Goal: Obtain resource: Download file/media

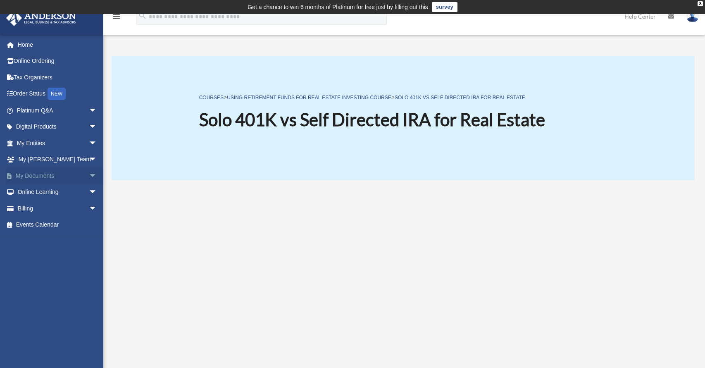
click at [89, 172] on span "arrow_drop_down" at bounding box center [97, 175] width 17 height 17
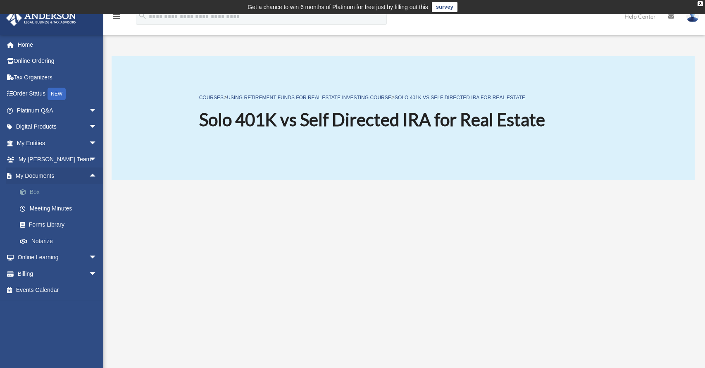
click at [29, 190] on link "Box" at bounding box center [61, 192] width 98 height 17
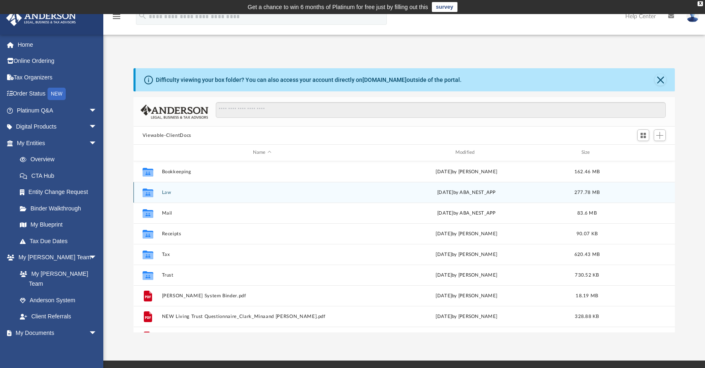
scroll to position [182, 535]
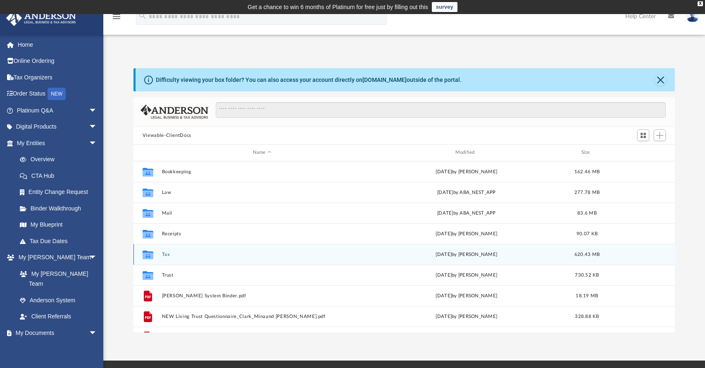
click at [162, 254] on button "Tax" at bounding box center [262, 254] width 201 height 5
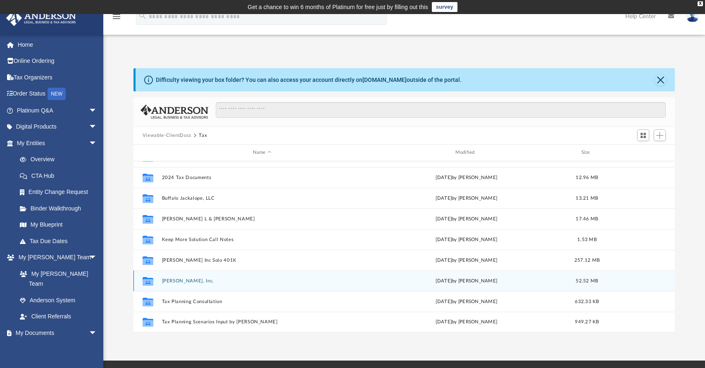
scroll to position [25, 0]
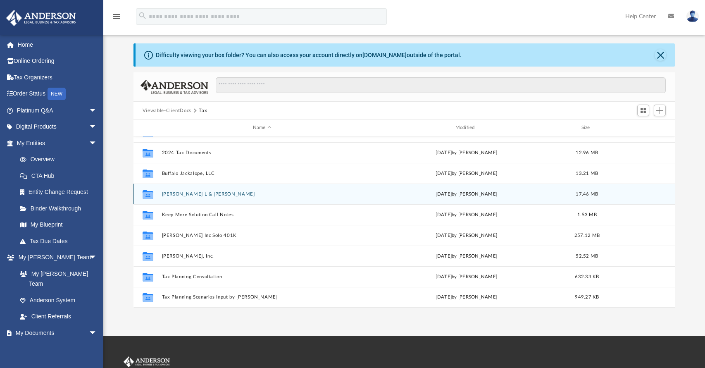
click at [178, 195] on button "[PERSON_NAME] L & [PERSON_NAME]" at bounding box center [262, 193] width 201 height 5
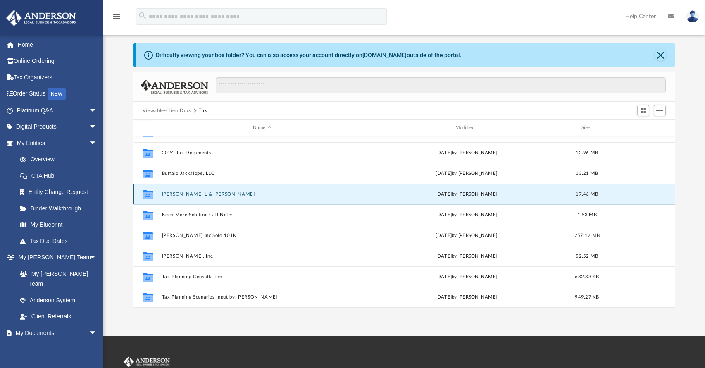
scroll to position [0, 0]
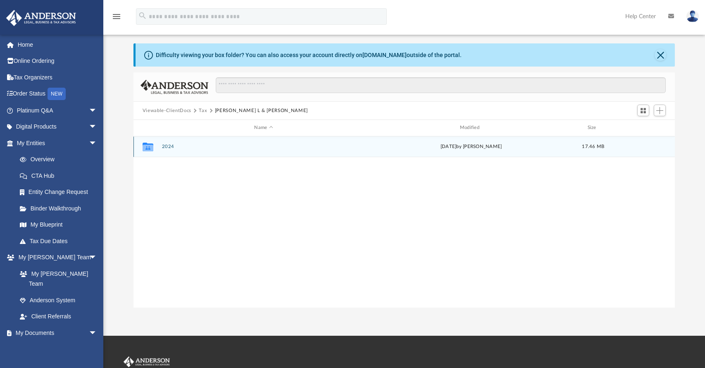
click at [166, 147] on button "2024" at bounding box center [264, 146] width 204 height 5
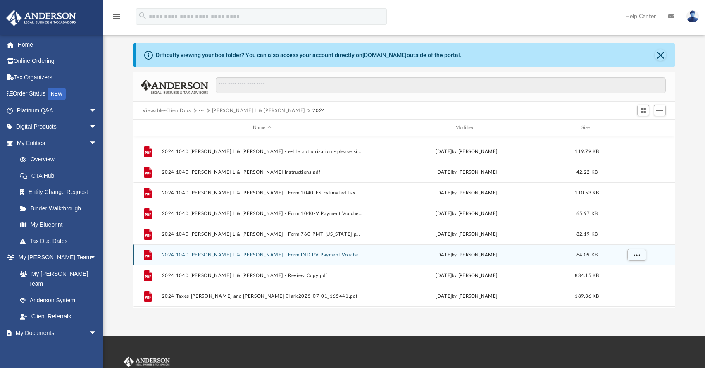
scroll to position [18, 0]
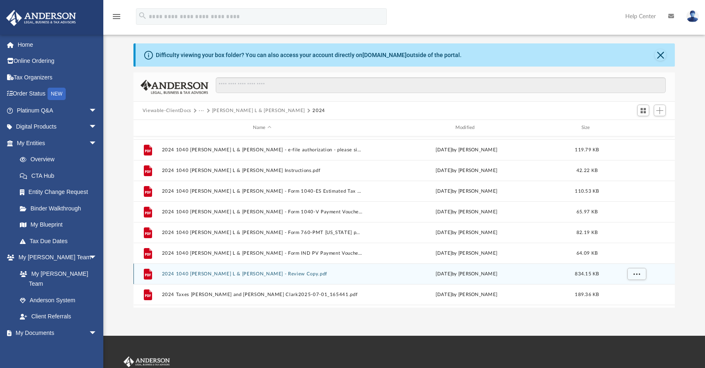
click at [256, 275] on button "2024 1040 [PERSON_NAME] L & [PERSON_NAME] - Review Copy.pdf" at bounding box center [262, 273] width 201 height 5
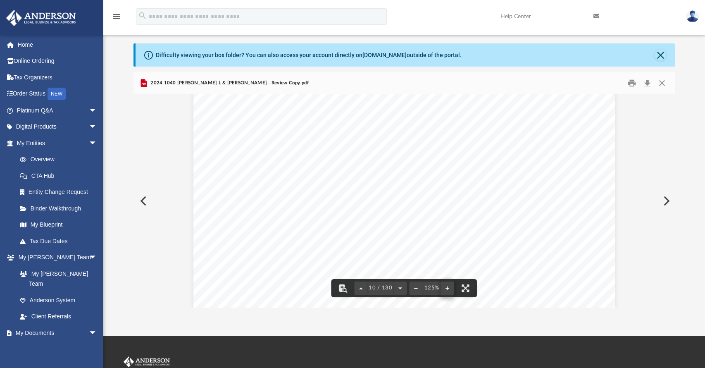
scroll to position [5044, 0]
click at [415, 289] on button "File preview" at bounding box center [415, 288] width 13 height 18
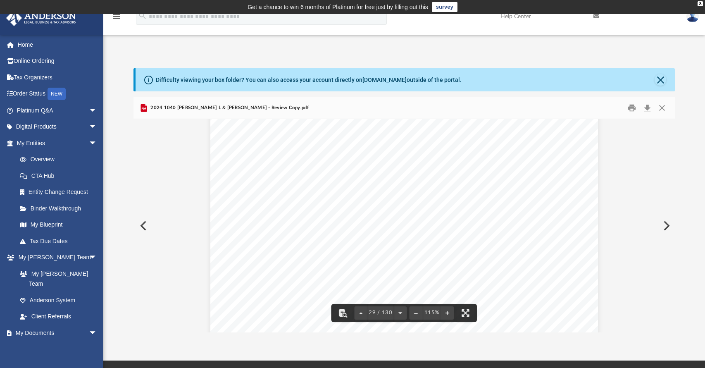
scroll to position [14661, 0]
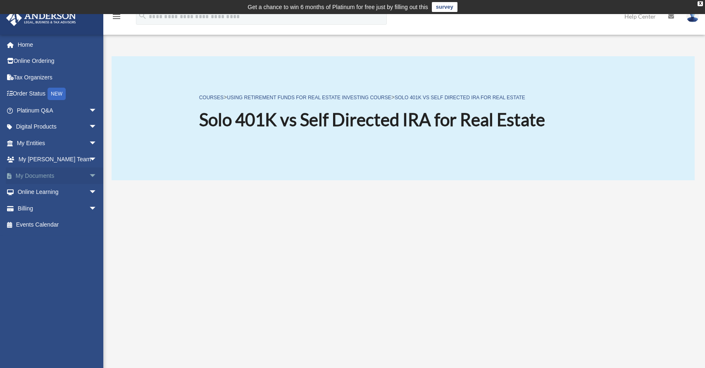
click at [89, 174] on span "arrow_drop_down" at bounding box center [97, 175] width 17 height 17
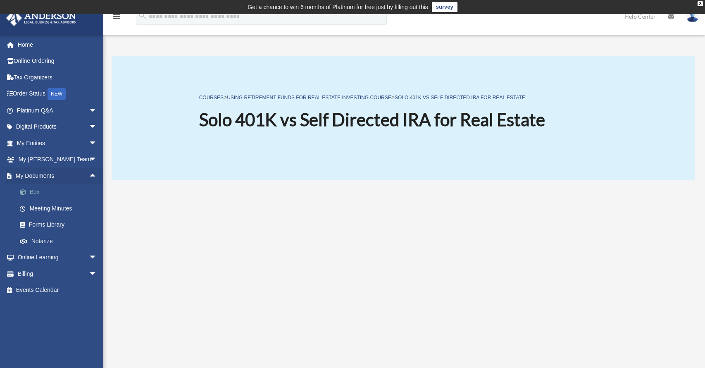
click at [37, 188] on link "Box" at bounding box center [61, 192] width 98 height 17
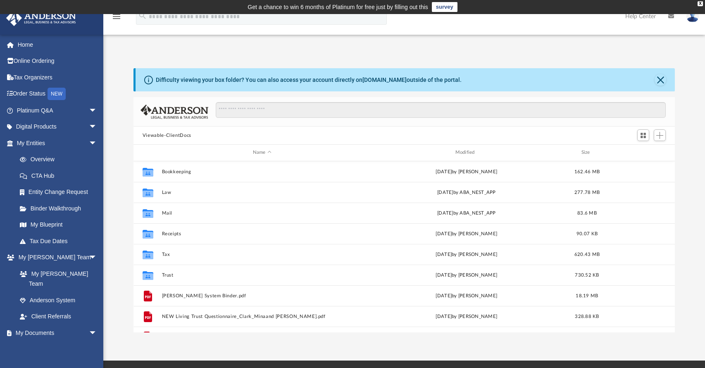
scroll to position [7, 7]
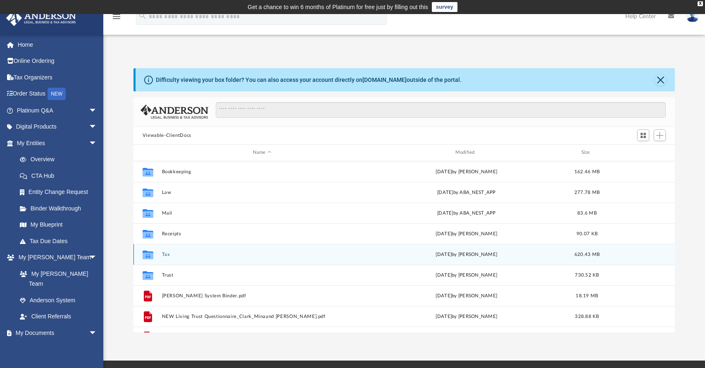
click at [165, 254] on button "Tax" at bounding box center [262, 254] width 201 height 5
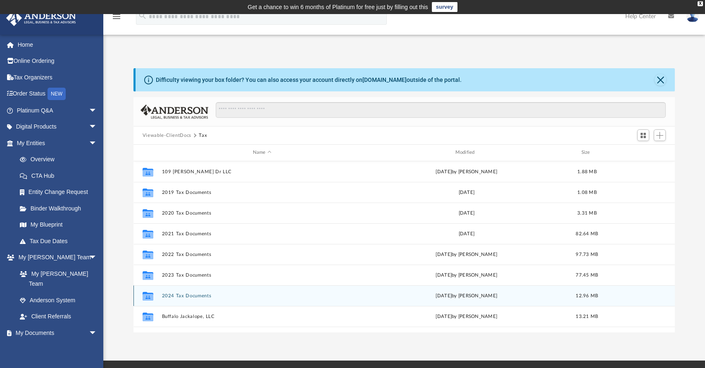
click at [173, 295] on button "2024 Tax Documents" at bounding box center [262, 295] width 201 height 5
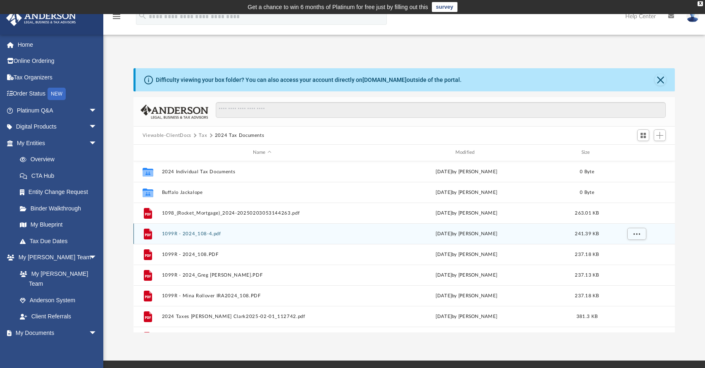
click at [186, 234] on button "1099R - 2024_108-4.pdf" at bounding box center [262, 233] width 201 height 5
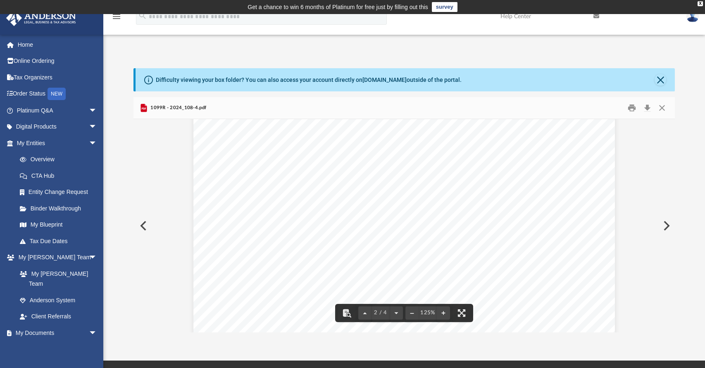
scroll to position [1283, 0]
